Goal: Task Accomplishment & Management: Use online tool/utility

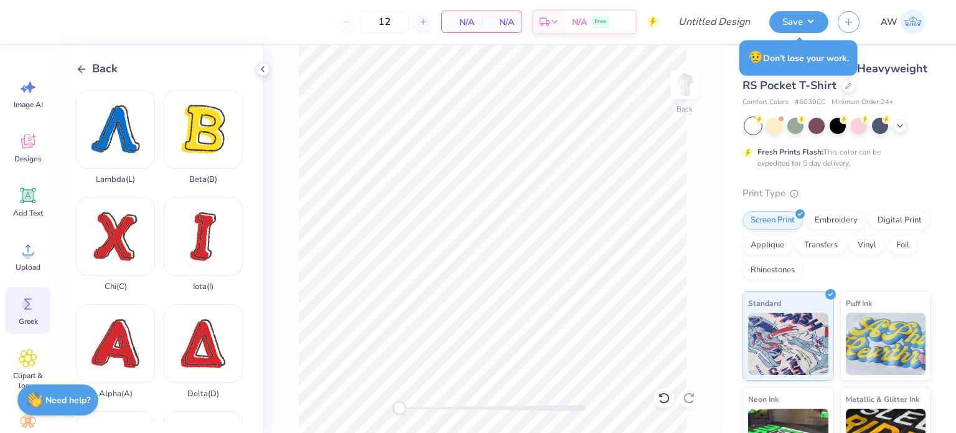
click at [79, 66] on icon at bounding box center [81, 69] width 11 height 11
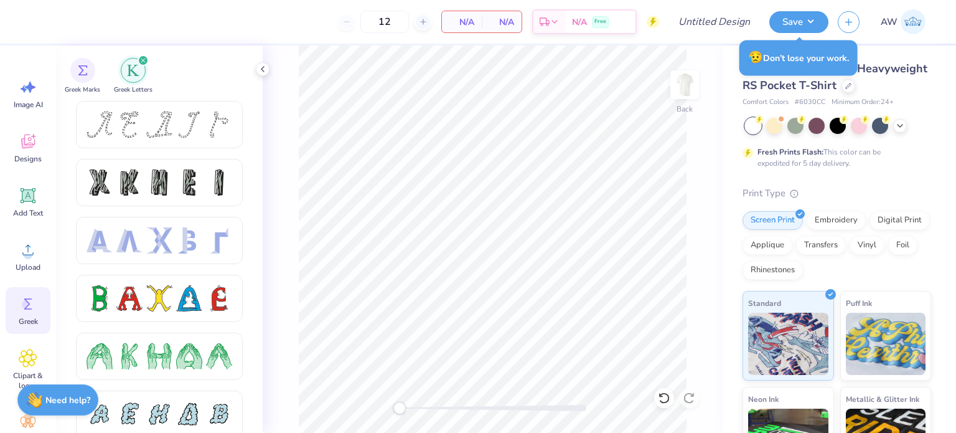
click at [146, 59] on div "filter for Greek Letters" at bounding box center [143, 60] width 11 height 11
click at [24, 140] on icon at bounding box center [28, 141] width 14 height 14
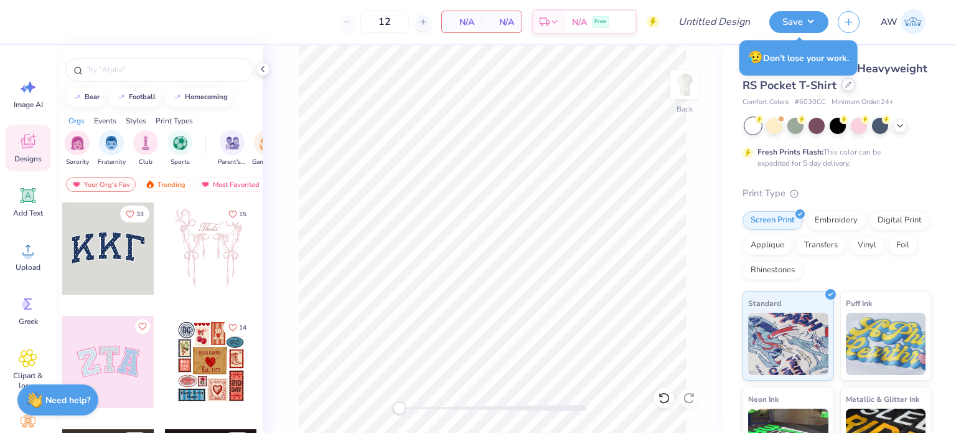
click at [842, 92] on div at bounding box center [849, 85] width 14 height 14
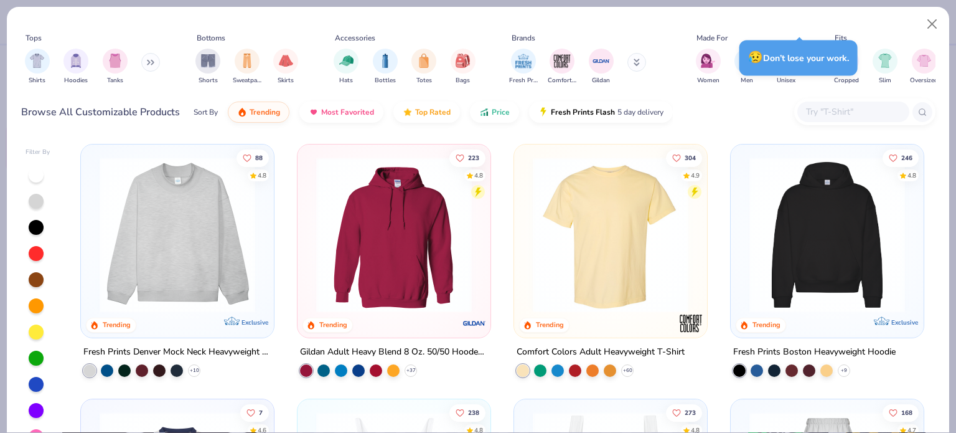
click at [561, 230] on img at bounding box center [611, 235] width 168 height 156
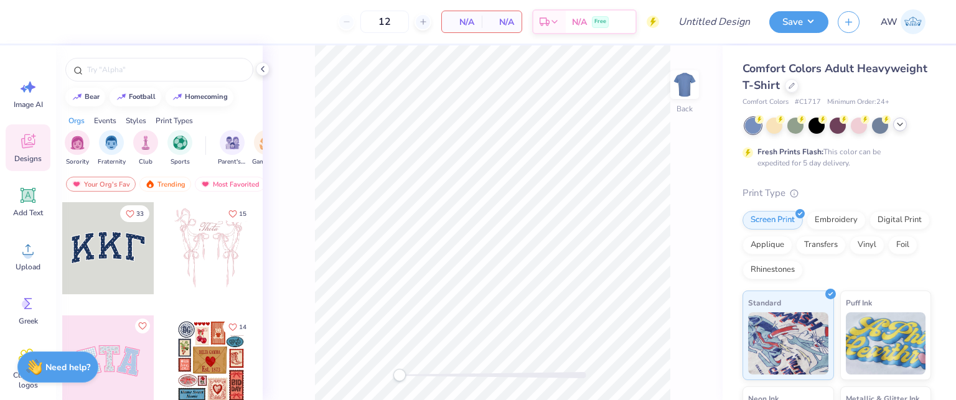
click at [900, 122] on icon at bounding box center [900, 125] width 10 height 10
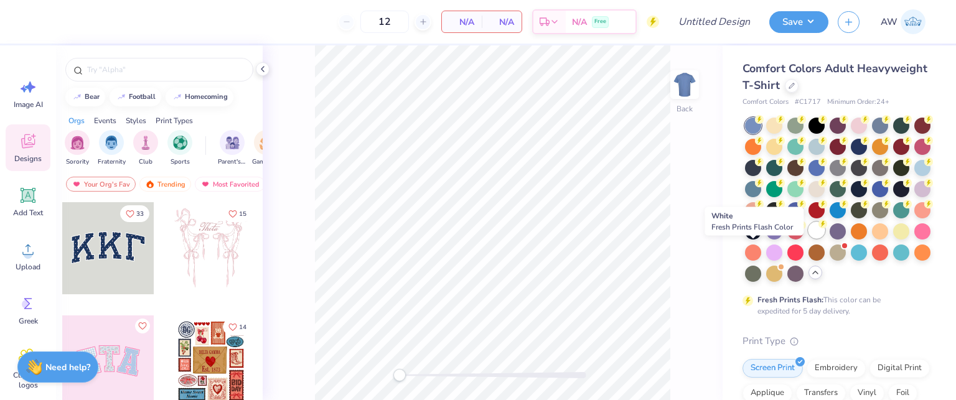
click at [809, 238] on div at bounding box center [817, 230] width 16 height 16
click at [177, 68] on input "text" at bounding box center [165, 70] width 159 height 12
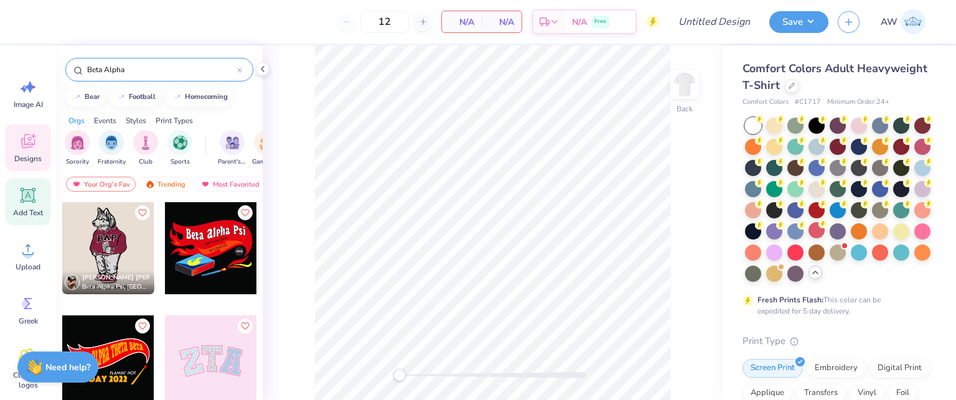
type input "Beta Alpha"
click at [29, 195] on icon at bounding box center [28, 196] width 12 height 12
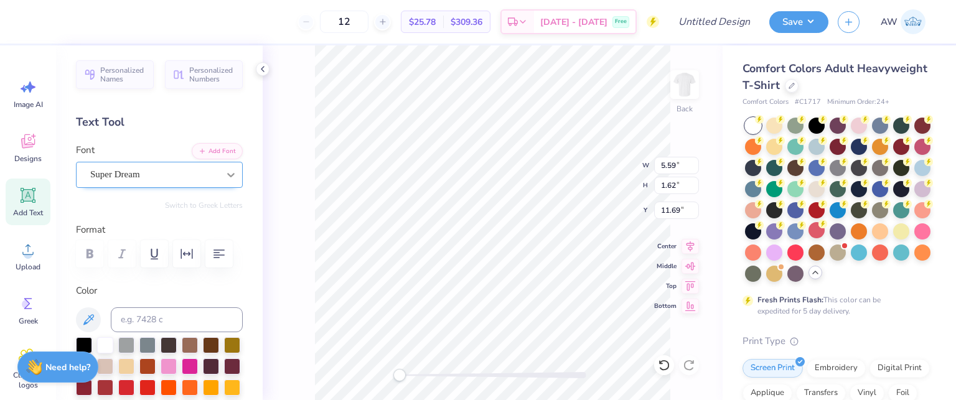
click at [220, 175] on div at bounding box center [231, 175] width 22 height 22
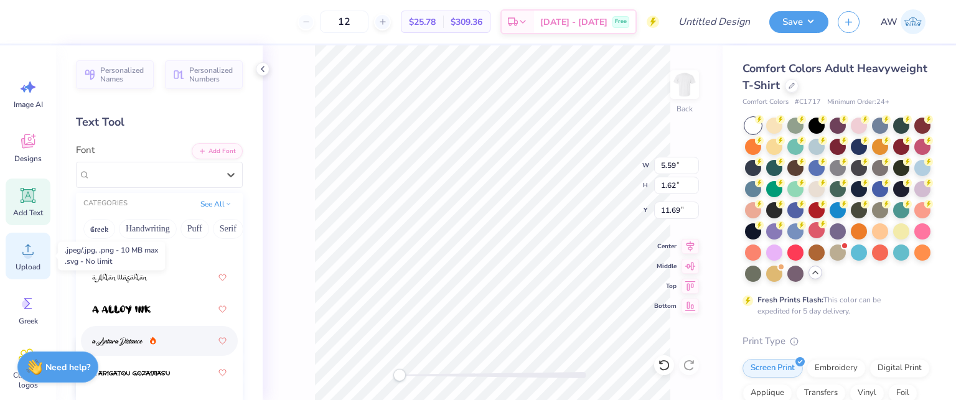
click at [23, 268] on span "Upload" at bounding box center [28, 267] width 25 height 10
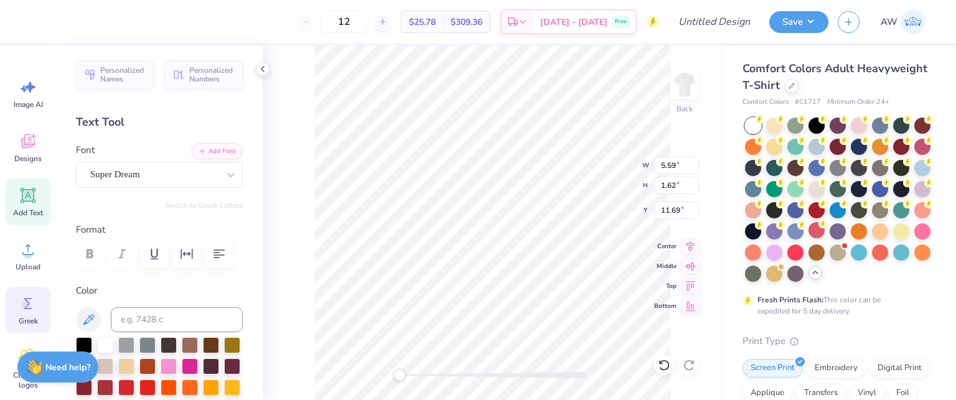
click at [22, 307] on circle at bounding box center [26, 304] width 9 height 9
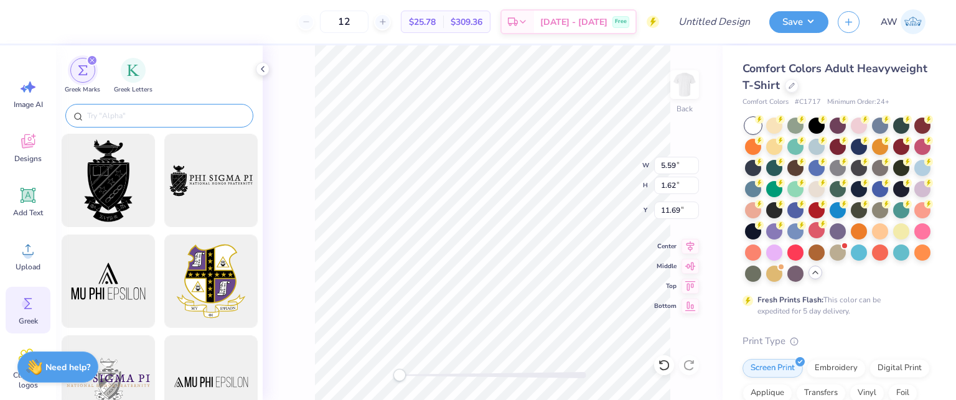
click at [139, 115] on input "text" at bounding box center [165, 116] width 159 height 12
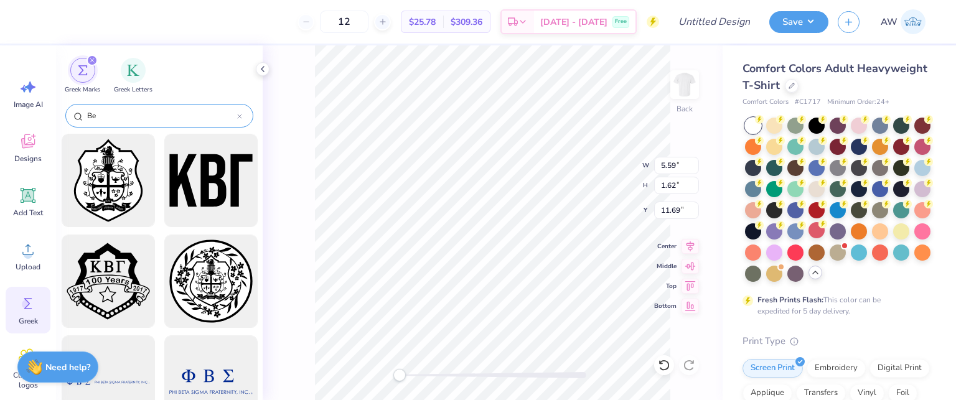
type input "B"
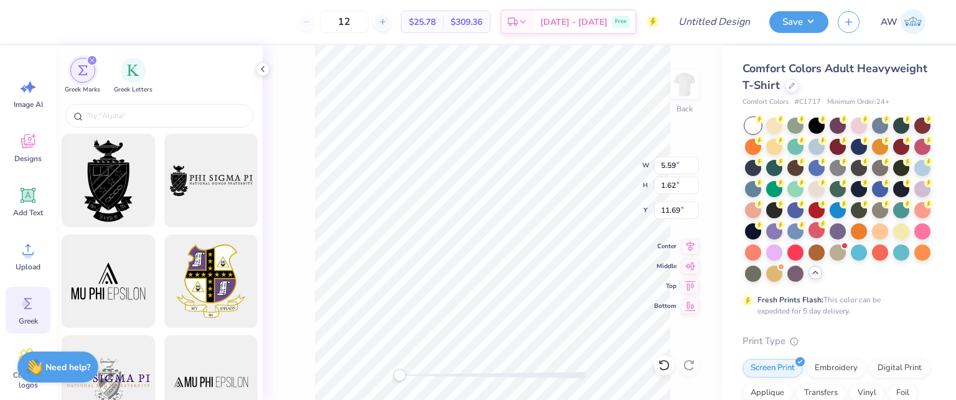
scroll to position [76, 0]
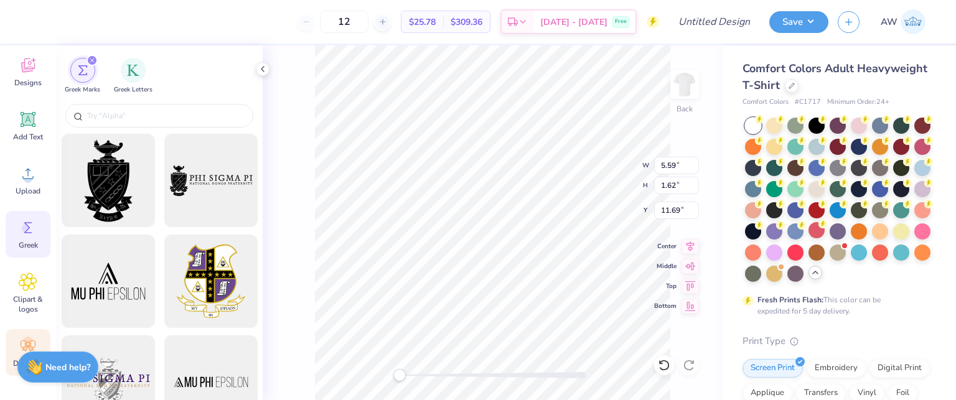
click at [25, 336] on div "Decorate" at bounding box center [28, 352] width 45 height 47
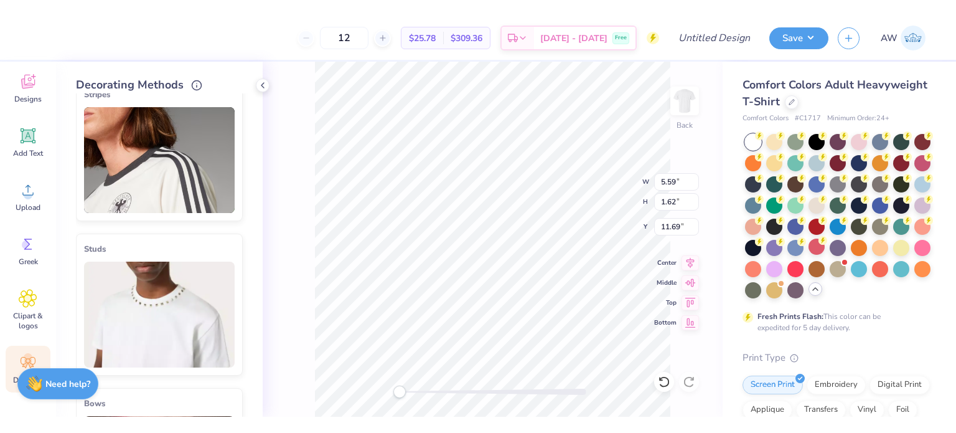
scroll to position [0, 0]
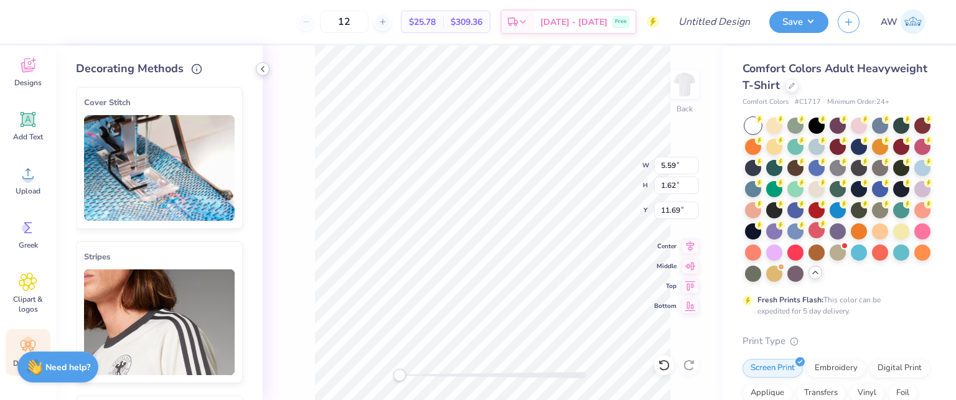
click at [261, 69] on icon at bounding box center [263, 69] width 10 height 10
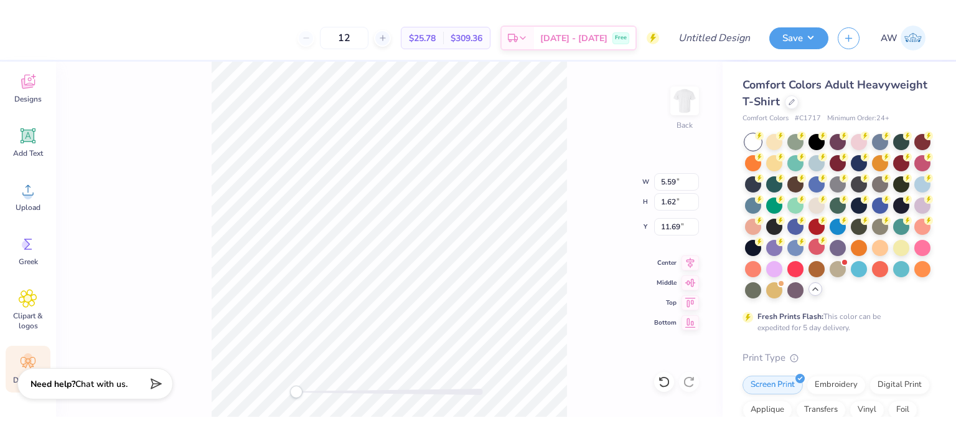
scroll to position [44, 0]
